Goal: Task Accomplishment & Management: Complete application form

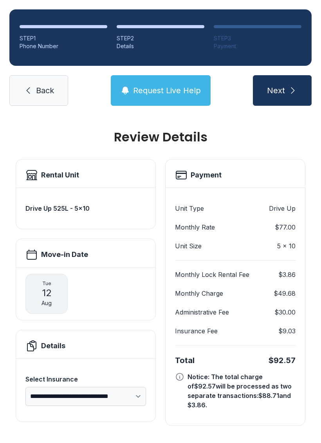
click at [40, 93] on span "Back" at bounding box center [45, 90] width 18 height 11
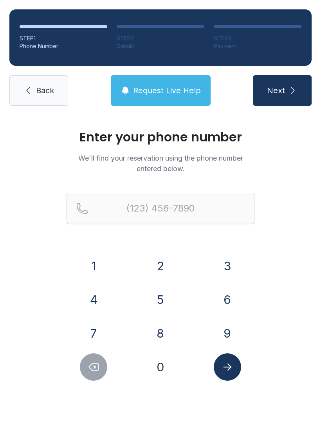
click at [52, 93] on span "Back" at bounding box center [45, 90] width 18 height 11
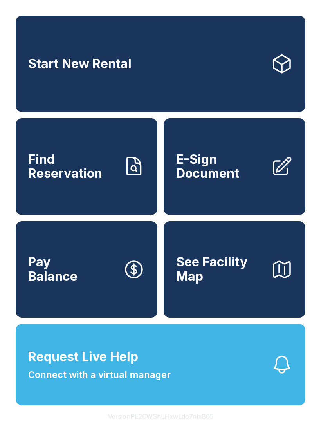
click at [238, 177] on span "E-Sign Document" at bounding box center [220, 166] width 89 height 29
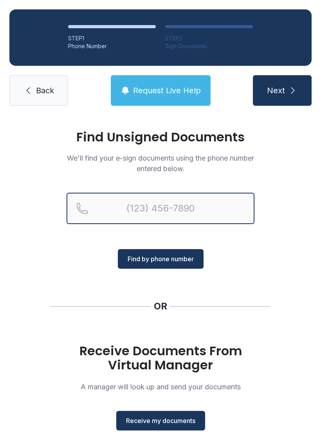
click at [150, 204] on input "Reservation phone number" at bounding box center [161, 208] width 188 height 31
type input "("
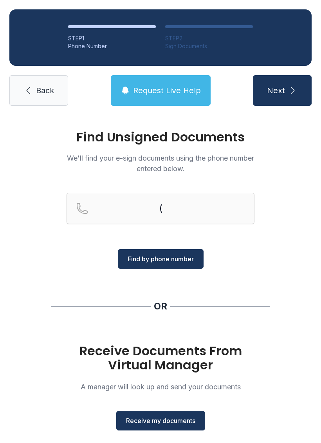
click at [292, 260] on div "Find Unsigned Documents We'll find your e-sign documents using the phone number…" at bounding box center [160, 288] width 321 height 347
click at [182, 422] on span "Receive my documents" at bounding box center [160, 420] width 69 height 9
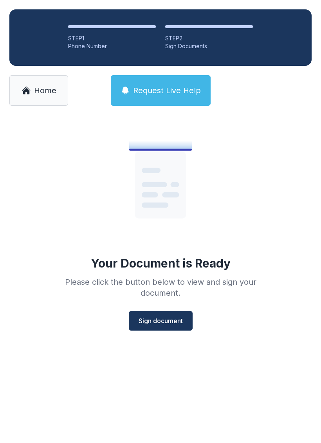
click at [169, 321] on span "Sign document" at bounding box center [161, 320] width 44 height 9
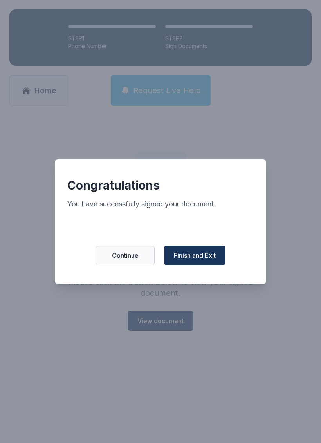
click at [211, 257] on span "Finish and Exit" at bounding box center [195, 255] width 42 height 9
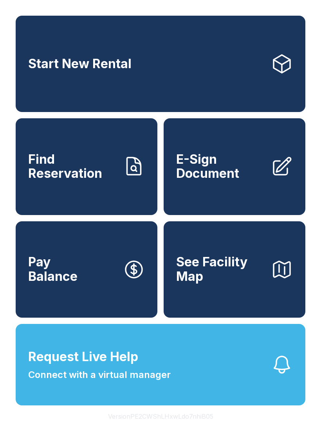
click at [242, 181] on span "E-Sign Document" at bounding box center [220, 166] width 89 height 29
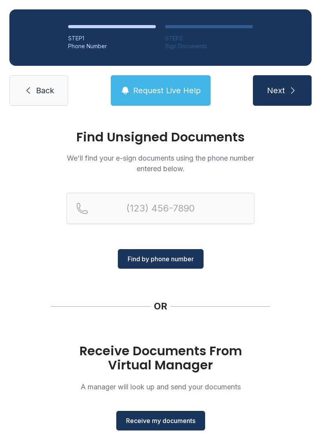
click at [179, 425] on span "Receive my documents" at bounding box center [160, 420] width 69 height 9
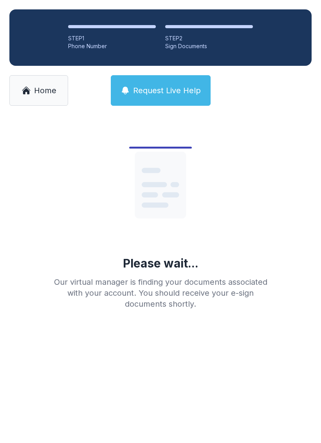
click at [43, 101] on link "Home" at bounding box center [38, 90] width 59 height 31
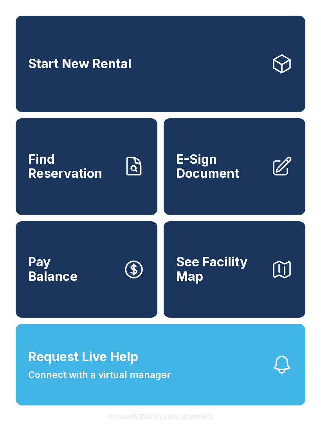
click at [246, 181] on span "E-Sign Document" at bounding box center [220, 166] width 89 height 29
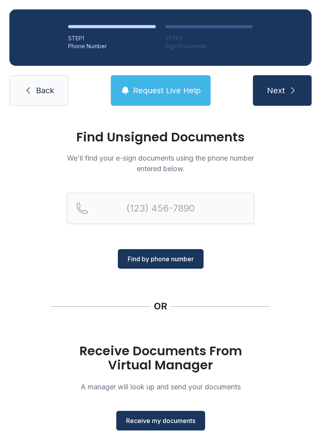
click at [176, 422] on span "Receive my documents" at bounding box center [160, 420] width 69 height 9
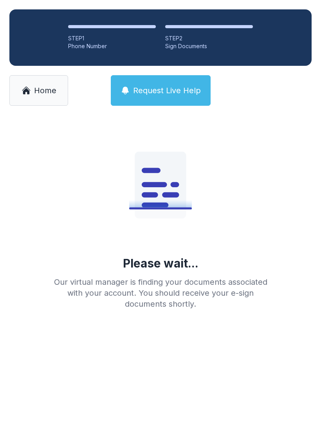
click at [42, 95] on span "Home" at bounding box center [45, 90] width 22 height 11
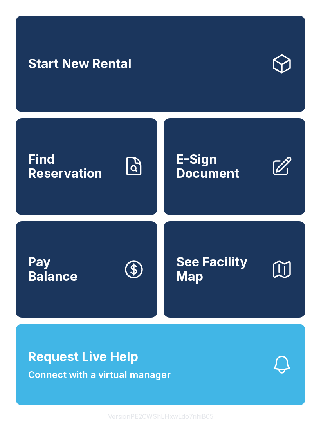
click at [254, 181] on span "E-Sign Document" at bounding box center [220, 166] width 89 height 29
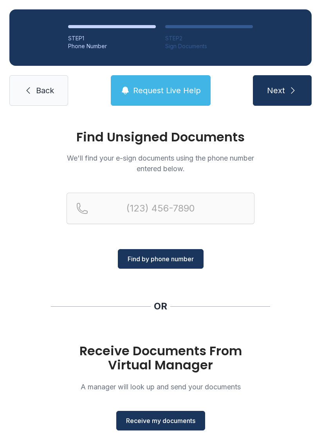
click at [169, 429] on button "Receive my documents" at bounding box center [160, 421] width 89 height 20
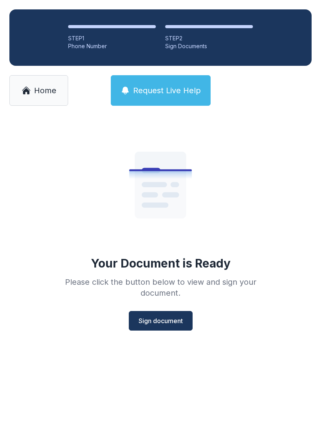
click at [170, 322] on span "Sign document" at bounding box center [161, 320] width 44 height 9
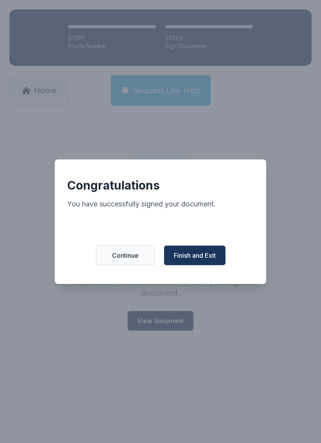
click at [206, 254] on button "Finish and Exit" at bounding box center [195, 256] width 62 height 20
